Goal: Task Accomplishment & Management: Manage account settings

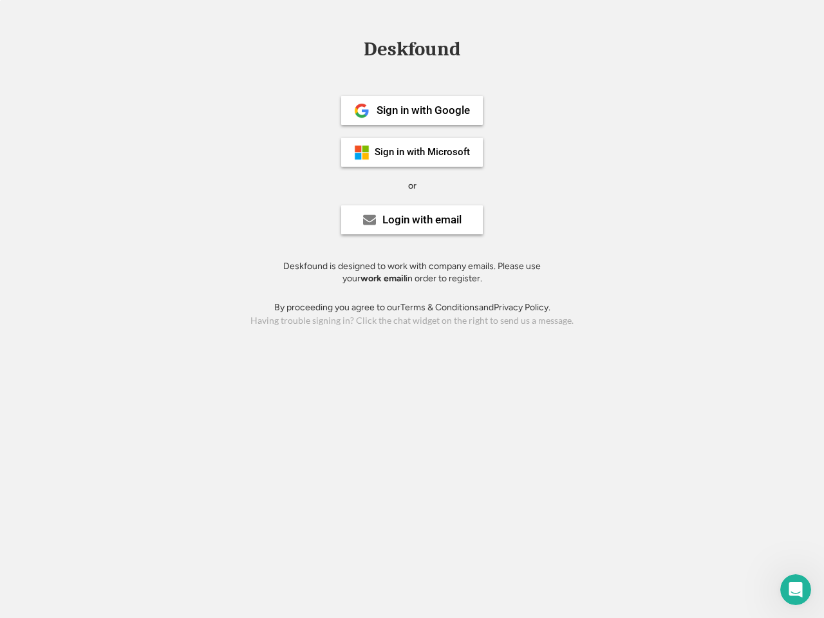
click at [412, 184] on div "or" at bounding box center [412, 186] width 8 height 13
click at [412, 52] on div "Deskfound" at bounding box center [411, 49] width 109 height 20
click at [352, 48] on div "Deskfound" at bounding box center [412, 51] width 824 height 24
click at [412, 52] on div "Deskfound" at bounding box center [411, 49] width 109 height 20
click at [412, 185] on div "or" at bounding box center [412, 186] width 8 height 13
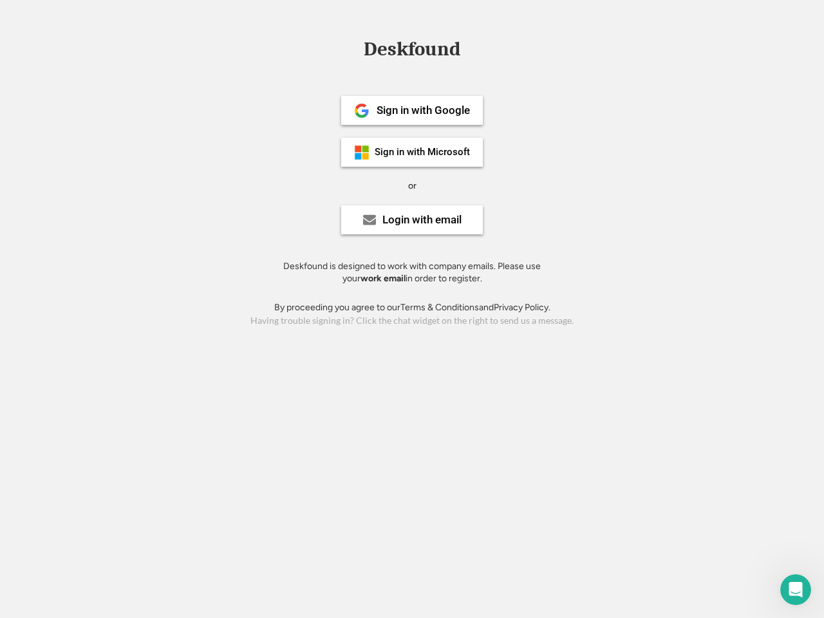
click at [412, 110] on div "Sign in with Google" at bounding box center [423, 110] width 93 height 11
click at [423, 110] on div "Sign in with Google" at bounding box center [423, 110] width 93 height 11
click at [362, 111] on img at bounding box center [361, 110] width 15 height 15
click at [412, 152] on div "Sign in with Microsoft" at bounding box center [422, 152] width 95 height 10
click at [423, 152] on div "Sign in with Microsoft" at bounding box center [422, 152] width 95 height 10
